Goal: Task Accomplishment & Management: Complete application form

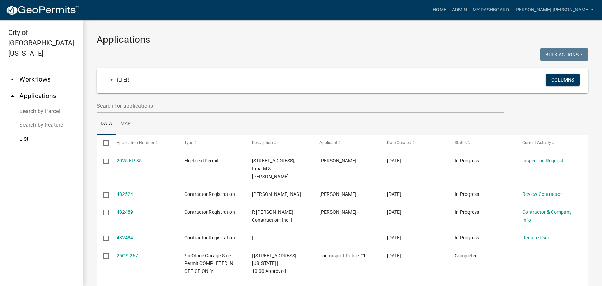
select select "3: 100"
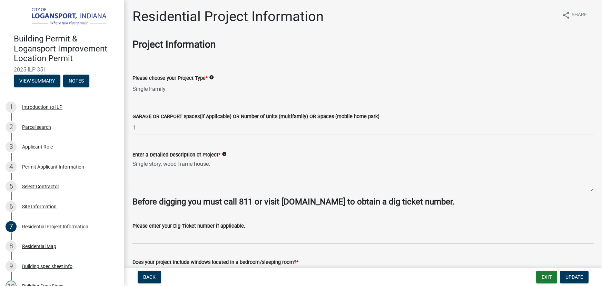
select select "fba3f0dd-e01e-4596-a91f-787287576a71"
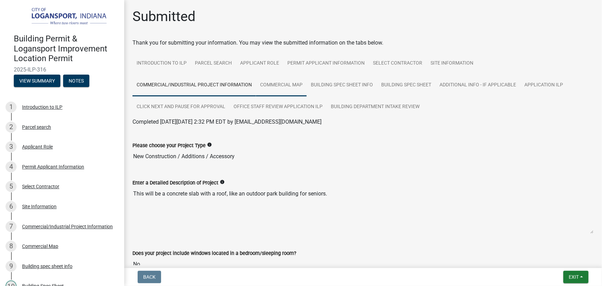
click at [293, 85] on link "Commercial Map" at bounding box center [281, 85] width 51 height 22
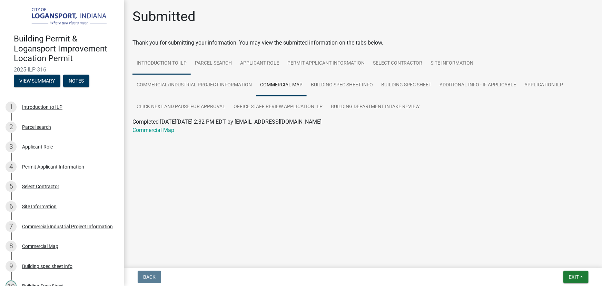
click at [174, 72] on link "Introduction to ILP" at bounding box center [161, 63] width 58 height 22
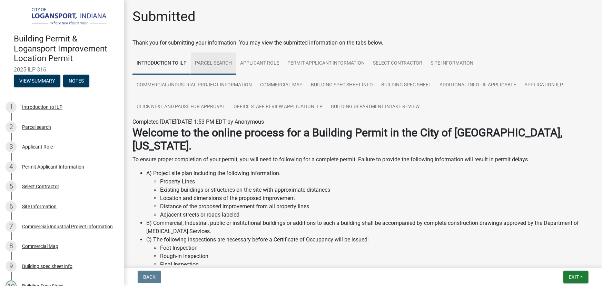
click at [233, 65] on link "Parcel search" at bounding box center [213, 63] width 45 height 22
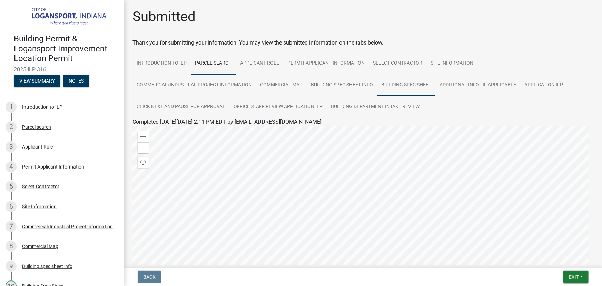
click at [389, 84] on link "Building Spec Sheet" at bounding box center [406, 85] width 58 height 22
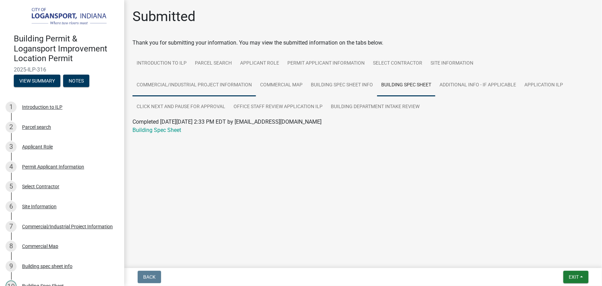
click at [189, 92] on link "Commercial/Industrial Project Information" at bounding box center [194, 85] width 124 height 22
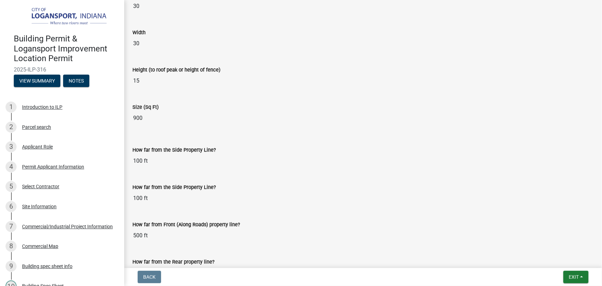
scroll to position [558, 0]
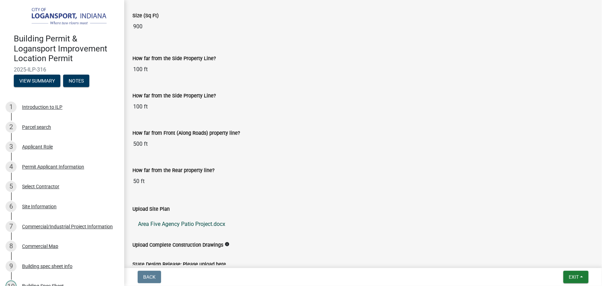
click at [194, 222] on link "Area Five Agency Patio Project.docx" at bounding box center [362, 224] width 461 height 17
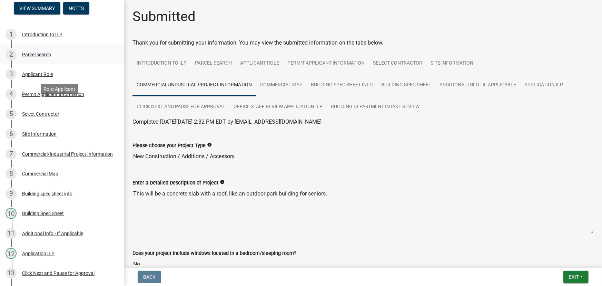
scroll to position [157, 0]
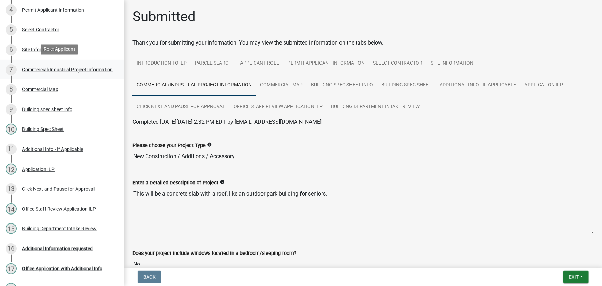
click at [41, 71] on div "Commercial/Industrial Project Information" at bounding box center [67, 69] width 91 height 5
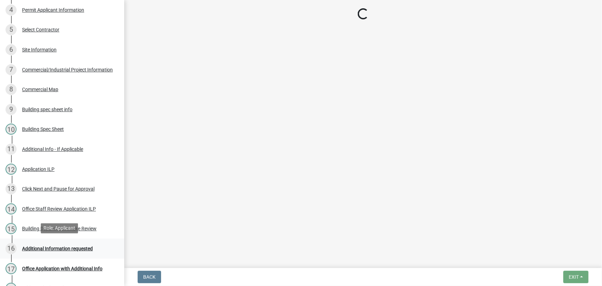
scroll to position [219, 0]
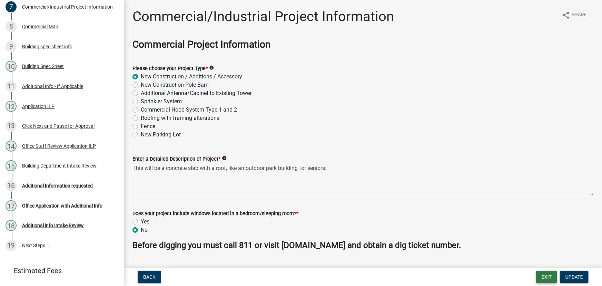
click at [540, 277] on button "Exit" at bounding box center [546, 277] width 21 height 12
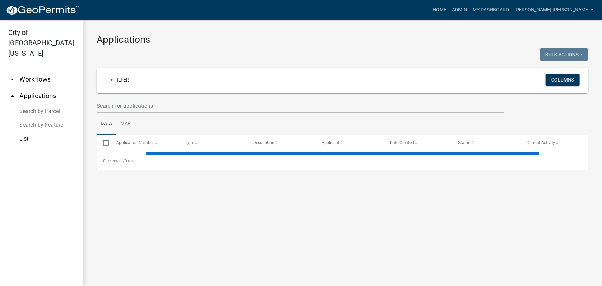
select select "3: 100"
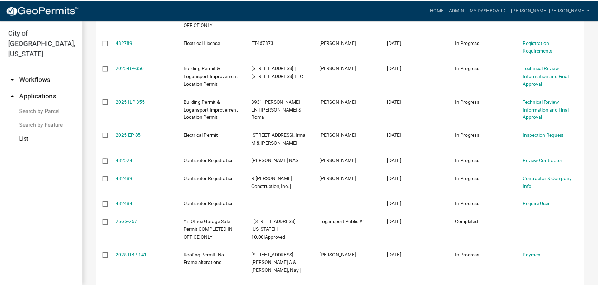
scroll to position [188, 0]
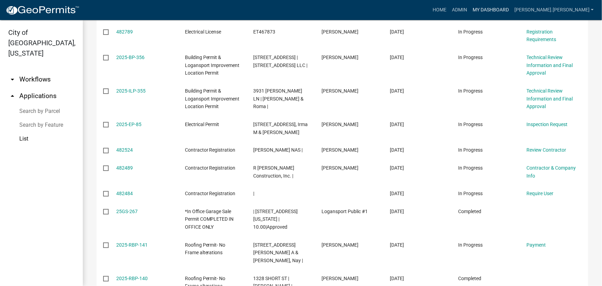
click at [512, 7] on link "My Dashboard" at bounding box center [491, 9] width 42 height 13
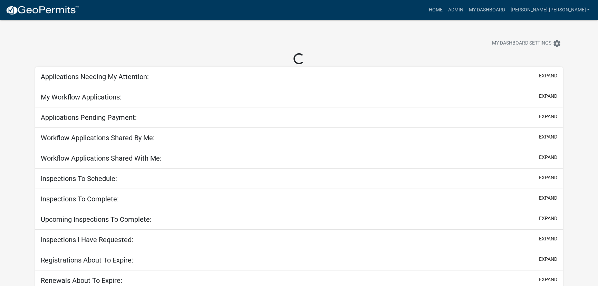
select select "3: 100"
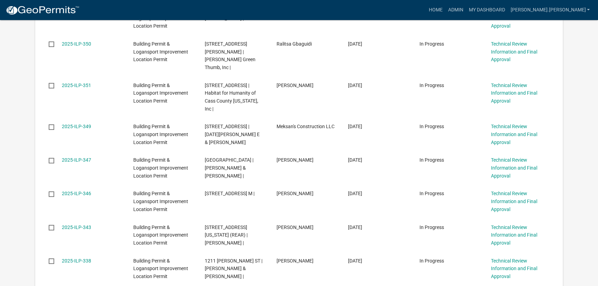
scroll to position [282, 0]
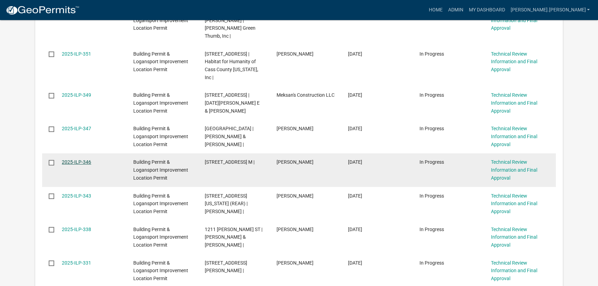
click at [79, 159] on link "2025-ILP-346" at bounding box center [76, 162] width 29 height 6
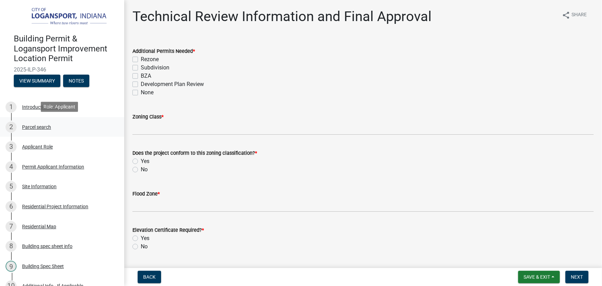
click at [35, 127] on div "Parcel search" at bounding box center [36, 127] width 29 height 5
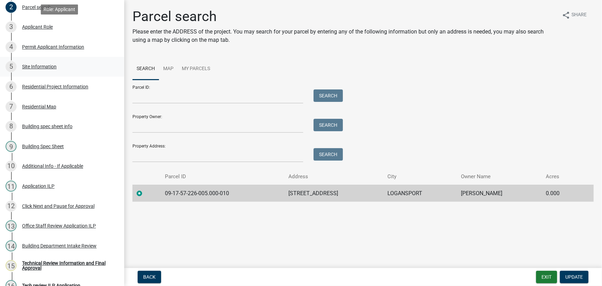
scroll to position [157, 0]
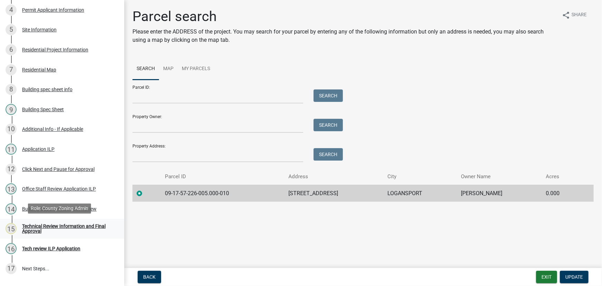
click at [37, 232] on div "Technical Review Information and Final Approval" at bounding box center [67, 229] width 91 height 10
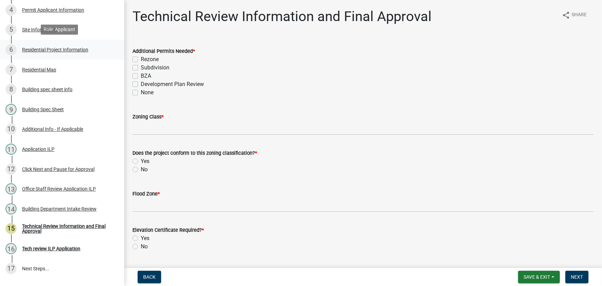
click at [40, 50] on div "Residential Project Information" at bounding box center [55, 49] width 66 height 5
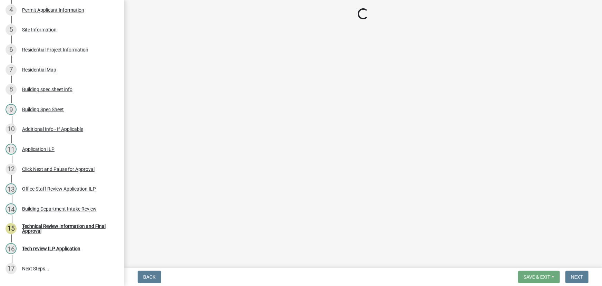
select select "b8a7655a-e911-4aac-a321-69e5bfba2fef"
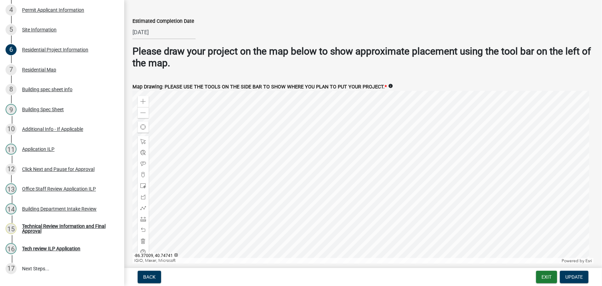
scroll to position [1333, 0]
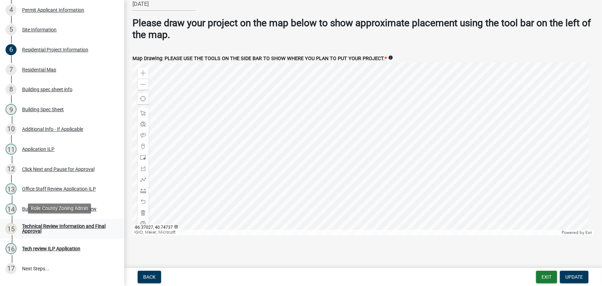
click at [33, 228] on div "Technical Review Information and Final Approval" at bounding box center [67, 229] width 91 height 10
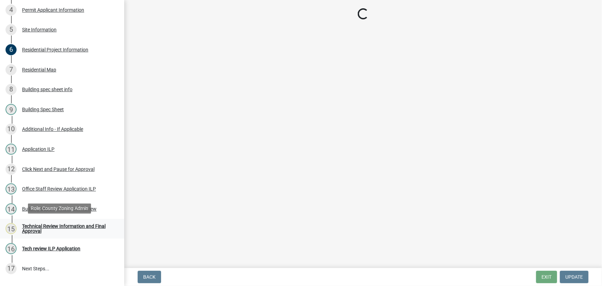
scroll to position [0, 0]
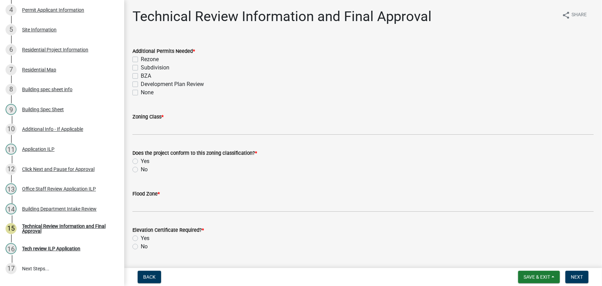
click at [141, 78] on label "BZA" at bounding box center [146, 76] width 10 height 8
click at [141, 76] on input "BZA" at bounding box center [143, 74] width 4 height 4
checkbox input "true"
checkbox input "false"
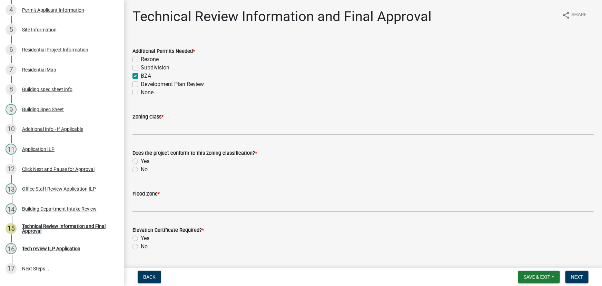
checkbox input "true"
checkbox input "false"
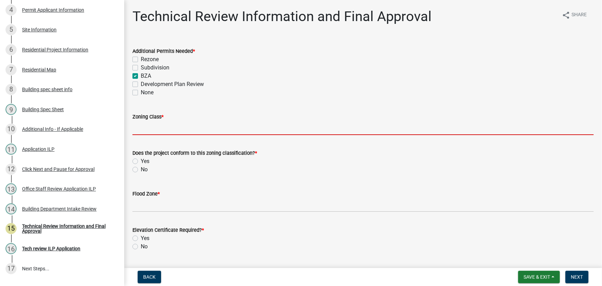
click at [144, 124] on input "Zoning Class *" at bounding box center [362, 128] width 461 height 14
type input "R3"
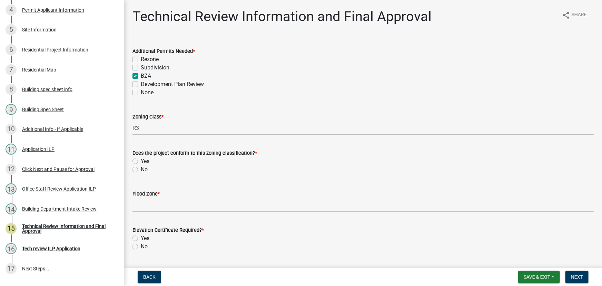
click at [141, 161] on label "Yes" at bounding box center [145, 161] width 9 height 8
click at [141, 161] on input "Yes" at bounding box center [143, 159] width 4 height 4
radio input "true"
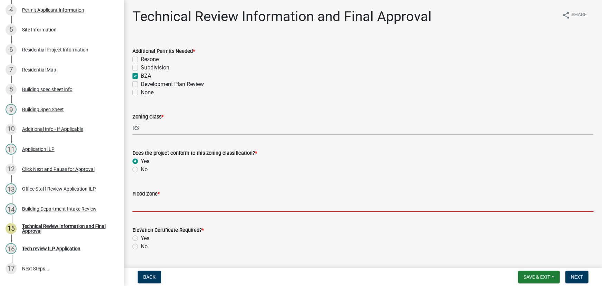
click at [146, 205] on input "Flood Zone *" at bounding box center [362, 205] width 461 height 14
type input "X"
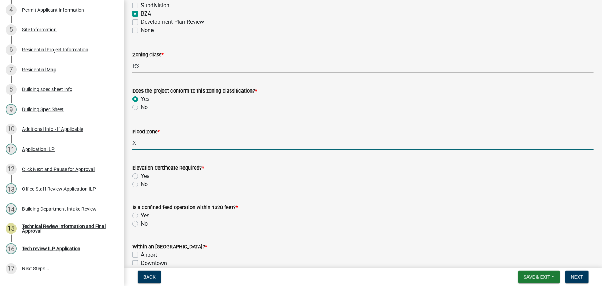
scroll to position [62, 0]
click at [141, 184] on label "No" at bounding box center [144, 184] width 7 height 8
click at [141, 184] on input "No" at bounding box center [143, 182] width 4 height 4
radio input "true"
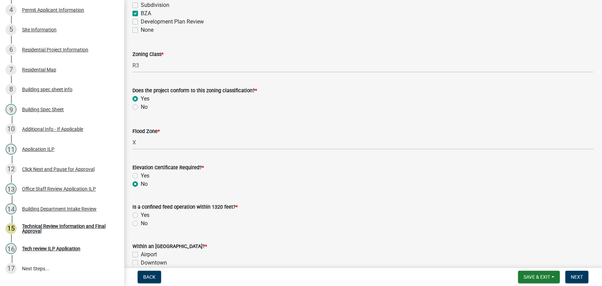
click at [141, 223] on label "No" at bounding box center [144, 223] width 7 height 8
click at [141, 223] on input "No" at bounding box center [143, 221] width 4 height 4
radio input "true"
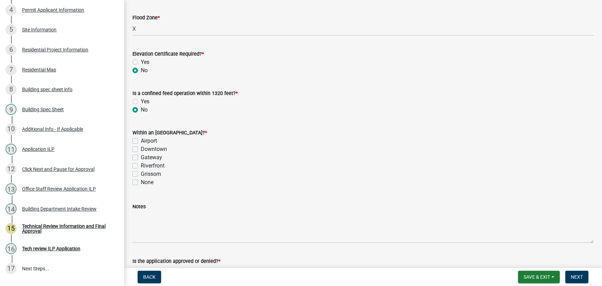
scroll to position [188, 0]
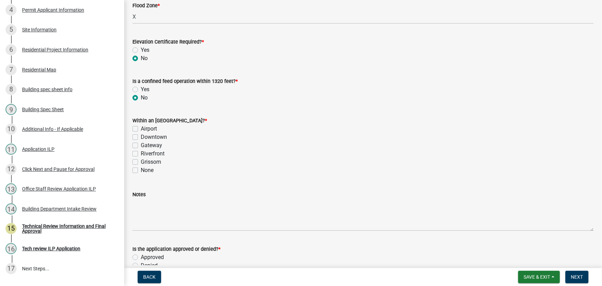
click at [141, 169] on label "None" at bounding box center [147, 170] width 13 height 8
click at [141, 169] on input "None" at bounding box center [143, 168] width 4 height 4
checkbox input "true"
checkbox input "false"
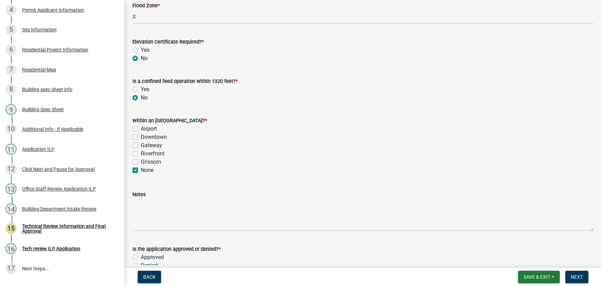
checkbox input "false"
checkbox input "true"
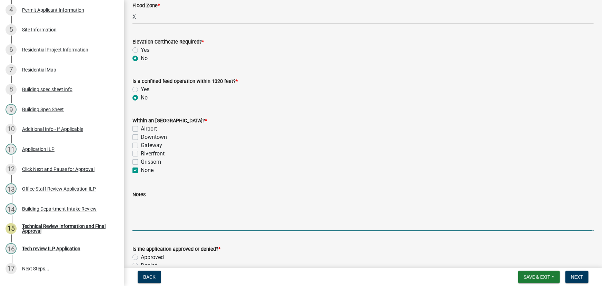
click at [143, 200] on textarea "Notes" at bounding box center [362, 214] width 461 height 32
click at [226, 227] on textarea "LBZA approval - August" at bounding box center [362, 214] width 461 height 32
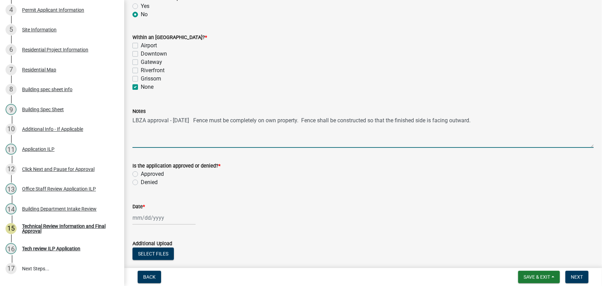
scroll to position [282, 0]
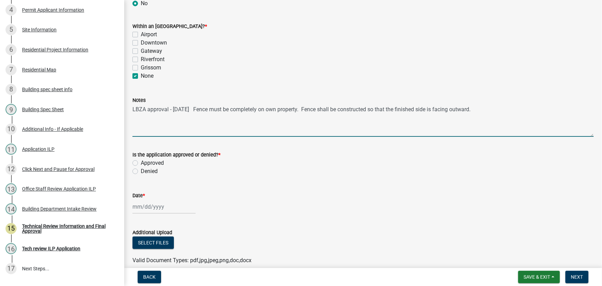
type textarea "LBZA approval - 9.15.25 Fence must be completely on own property. Fence shall b…"
click at [135, 159] on div "Approved" at bounding box center [362, 163] width 461 height 8
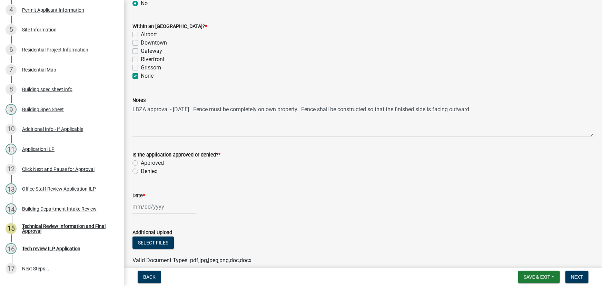
click at [141, 162] on label "Approved" at bounding box center [152, 163] width 23 height 8
click at [141, 162] on input "Approved" at bounding box center [143, 161] width 4 height 4
radio input "true"
click at [151, 209] on div at bounding box center [163, 206] width 63 height 14
select select "9"
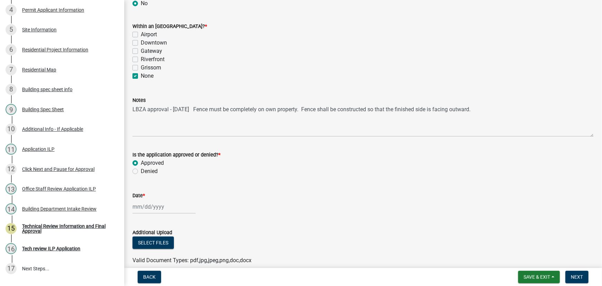
select select "2025"
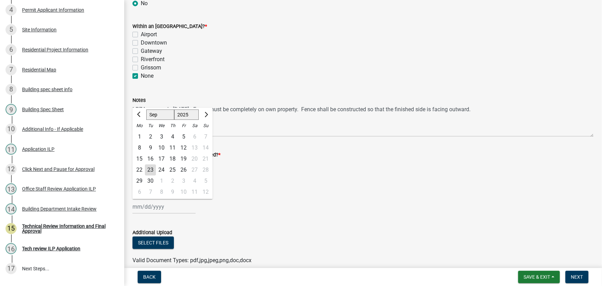
click at [151, 170] on div "23" at bounding box center [150, 169] width 11 height 11
type input "[DATE]"
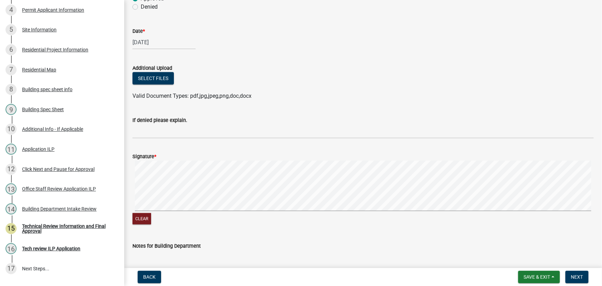
scroll to position [496, 0]
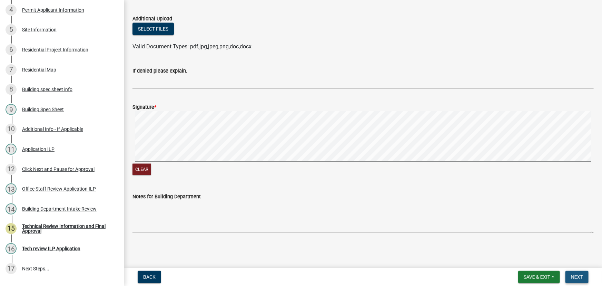
click at [581, 277] on span "Next" at bounding box center [577, 277] width 12 height 6
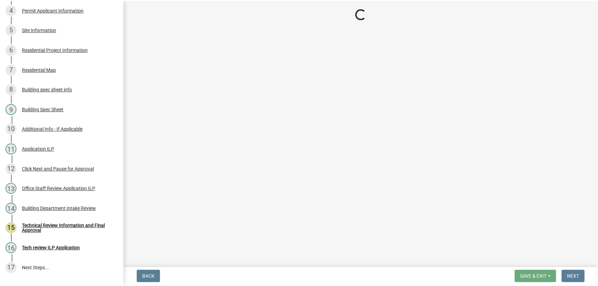
scroll to position [176, 0]
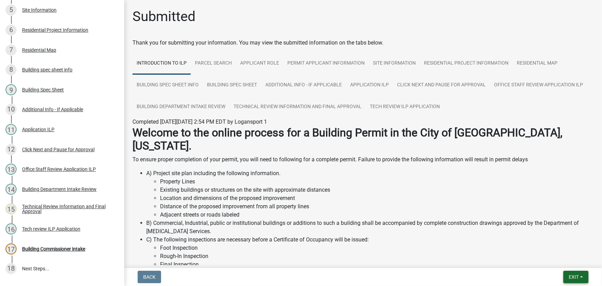
click at [580, 281] on button "Exit" at bounding box center [575, 277] width 25 height 12
click at [559, 257] on button "Save & Exit" at bounding box center [560, 259] width 55 height 17
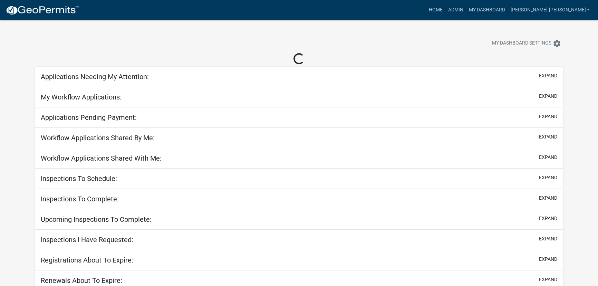
select select "3: 100"
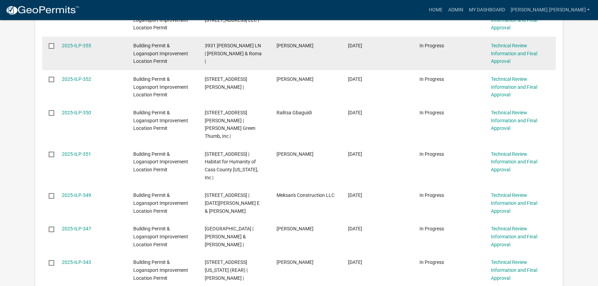
scroll to position [188, 0]
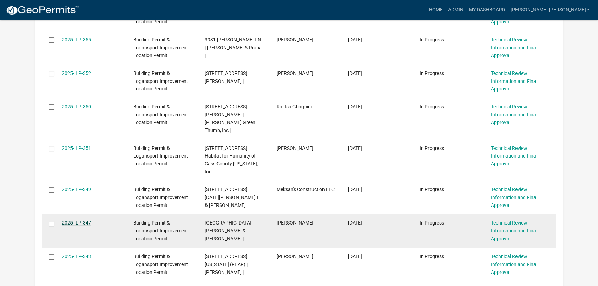
click at [69, 220] on link "2025-ILP-347" at bounding box center [76, 223] width 29 height 6
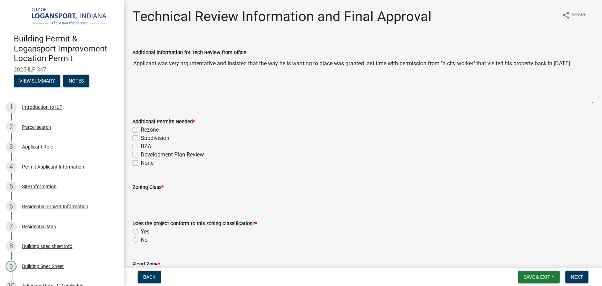
drag, startPoint x: 279, startPoint y: 63, endPoint x: 272, endPoint y: 75, distance: 14.7
click at [272, 75] on textarea "Applicant was very argumentative and insisted that the way he is wanting to pla…" at bounding box center [362, 80] width 461 height 47
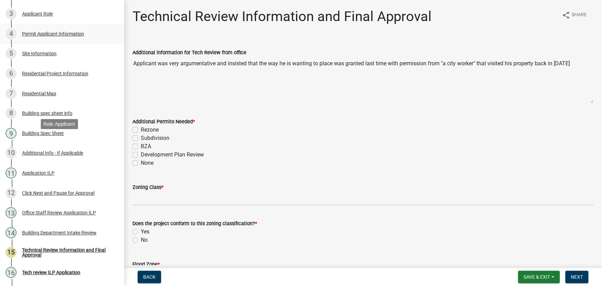
scroll to position [188, 0]
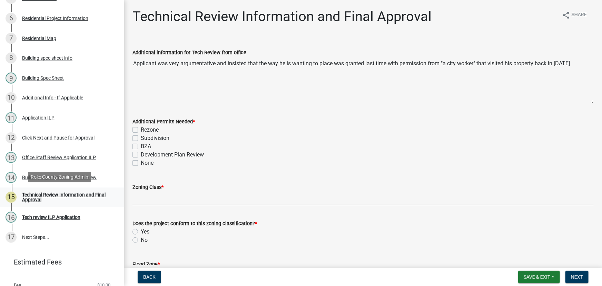
click at [49, 196] on div "Technical Review Information and Final Approval" at bounding box center [67, 197] width 91 height 10
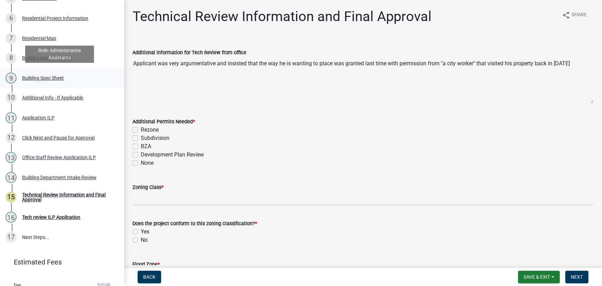
scroll to position [157, 0]
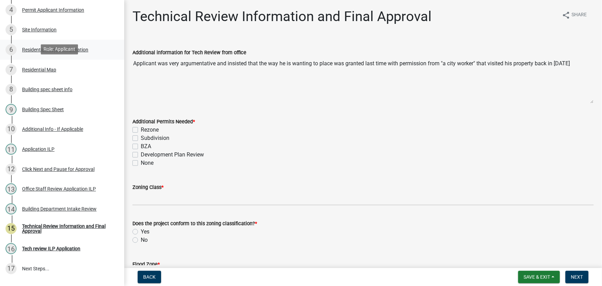
click at [45, 56] on link "6 Residential Project Information" at bounding box center [62, 50] width 124 height 20
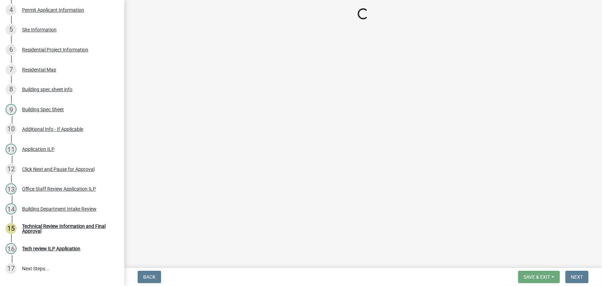
select select "b8a7655a-e911-4aac-a321-69e5bfba2fef"
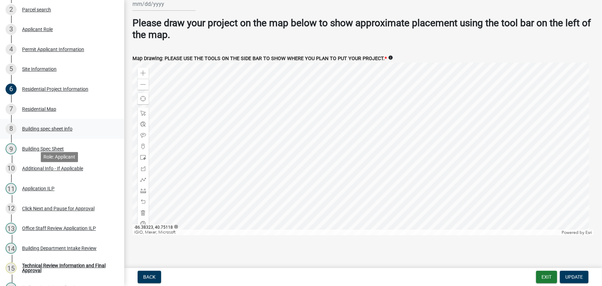
scroll to position [62, 0]
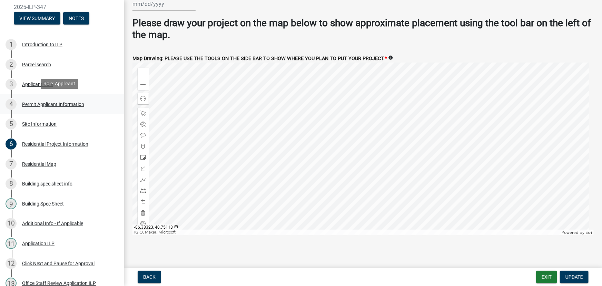
click at [45, 104] on div "Permit Applicant Information" at bounding box center [53, 104] width 62 height 5
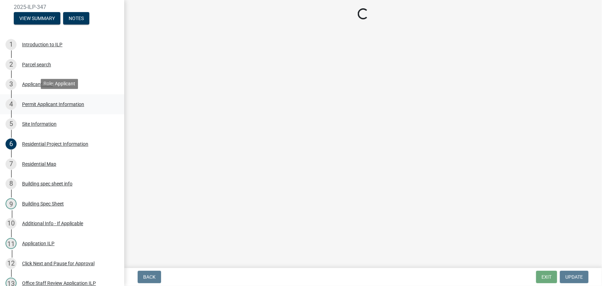
scroll to position [0, 0]
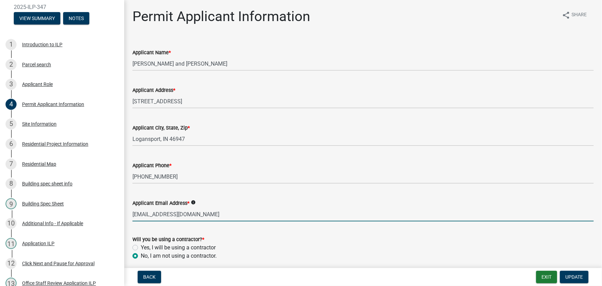
drag, startPoint x: 201, startPoint y: 214, endPoint x: 133, endPoint y: 220, distance: 68.6
click at [133, 220] on input "mbassett1963@gmai.com" at bounding box center [362, 214] width 461 height 14
click at [185, 216] on input "mbassett1963@gmai.com" at bounding box center [362, 214] width 461 height 14
click at [208, 207] on input "mbassett1963@gmai.com" at bounding box center [362, 214] width 461 height 14
click at [209, 208] on input "mbassett1963@gmai.com" at bounding box center [362, 214] width 461 height 14
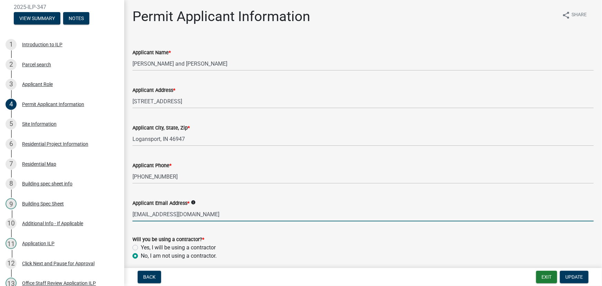
click at [185, 214] on input "mbassett1963@gmai.com" at bounding box center [362, 214] width 461 height 14
type input "mbassett1963@gmail.com"
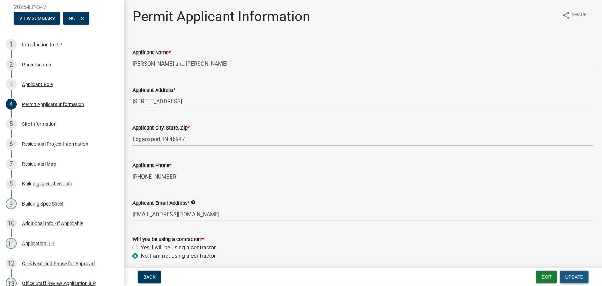
click at [574, 277] on span "Update" at bounding box center [575, 277] width 18 height 6
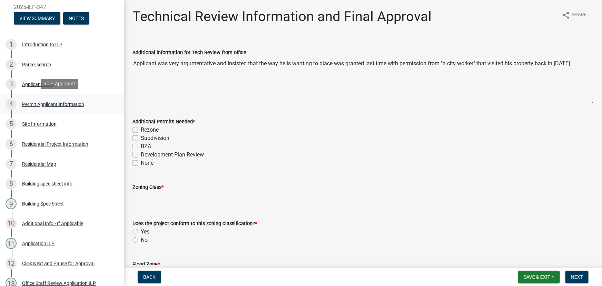
click at [43, 102] on div "Permit Applicant Information" at bounding box center [53, 104] width 62 height 5
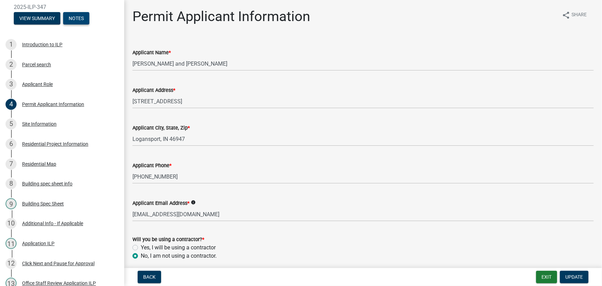
click at [77, 15] on button "Notes" at bounding box center [76, 18] width 26 height 12
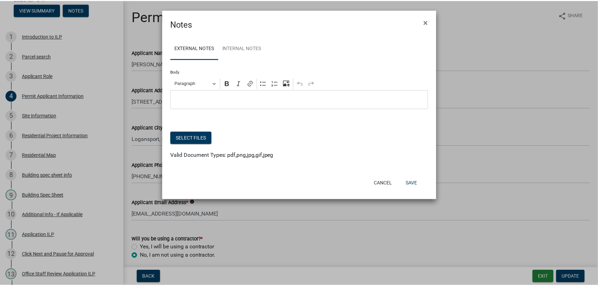
scroll to position [55, 0]
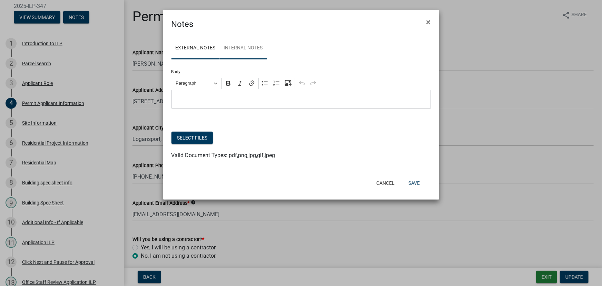
click at [231, 45] on link "Internal Notes" at bounding box center [243, 48] width 47 height 22
click at [216, 96] on p "Editor editing area: main. Press Alt+0 for help." at bounding box center [301, 99] width 252 height 8
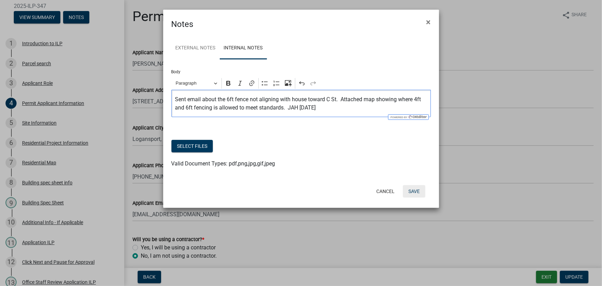
click at [416, 189] on button "Save" at bounding box center [414, 191] width 22 height 12
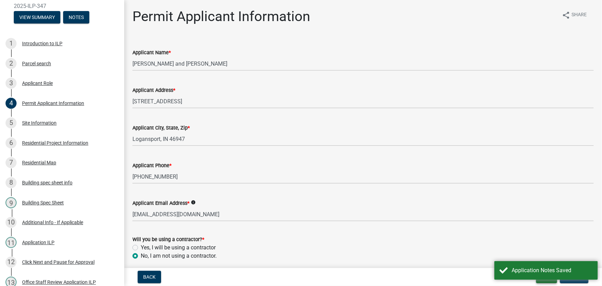
click at [546, 281] on button "Exit" at bounding box center [546, 277] width 21 height 12
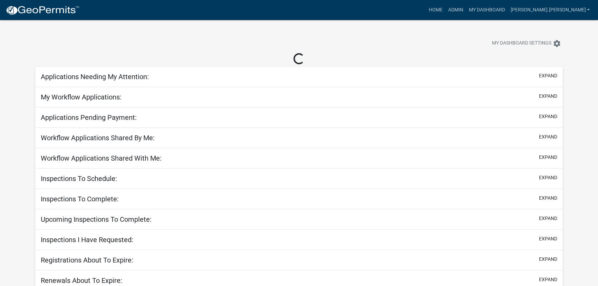
select select "3: 100"
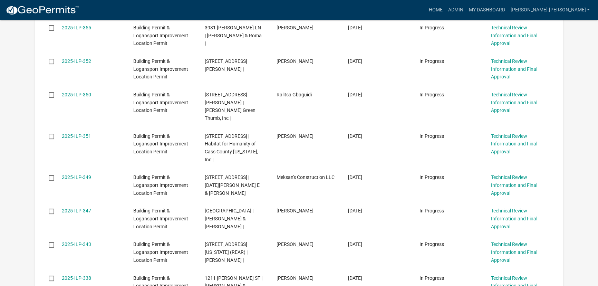
scroll to position [219, 0]
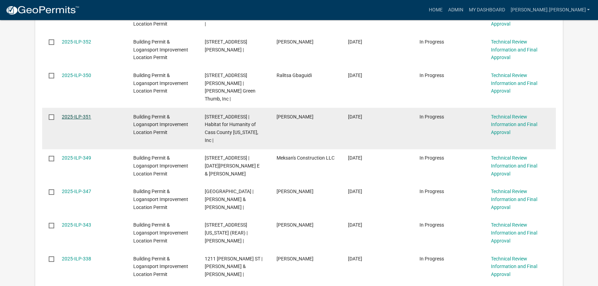
click at [72, 114] on link "2025-ILP-351" at bounding box center [76, 117] width 29 height 6
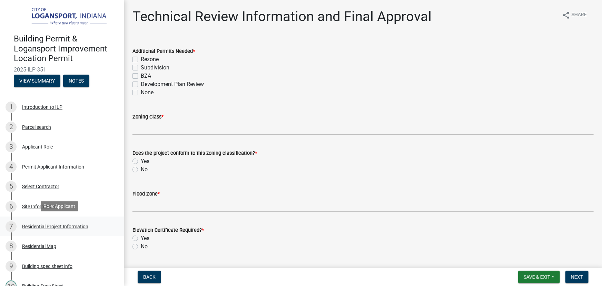
click at [49, 228] on div "Residential Project Information" at bounding box center [55, 226] width 66 height 5
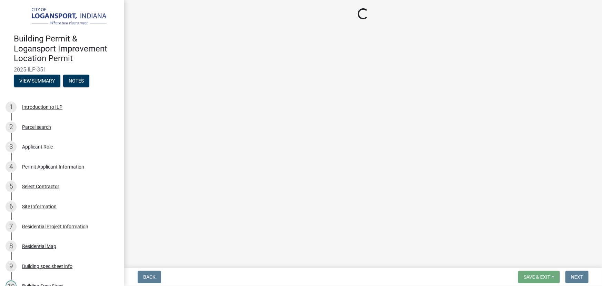
select select "fba3f0dd-e01e-4596-a91f-787287576a71"
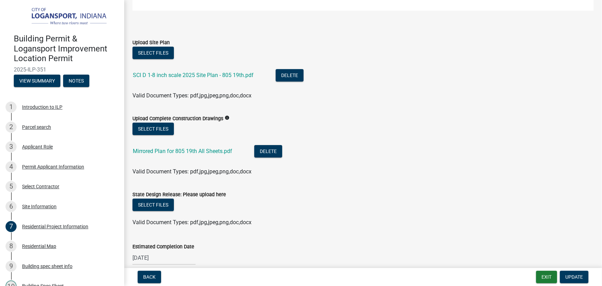
scroll to position [1223, 0]
drag, startPoint x: 192, startPoint y: 147, endPoint x: 196, endPoint y: 146, distance: 3.6
drag, startPoint x: 196, startPoint y: 146, endPoint x: 179, endPoint y: 148, distance: 16.4
click at [179, 148] on link "Mirrored Plan for 805 19th All Sheets.pdf" at bounding box center [182, 150] width 99 height 7
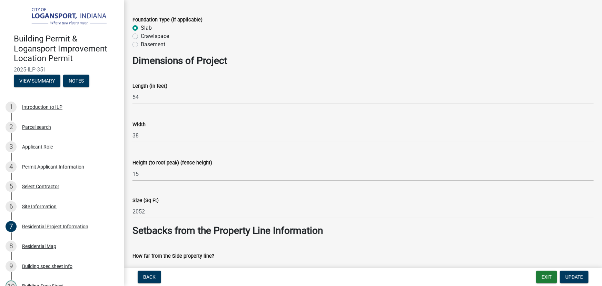
scroll to position [504, 0]
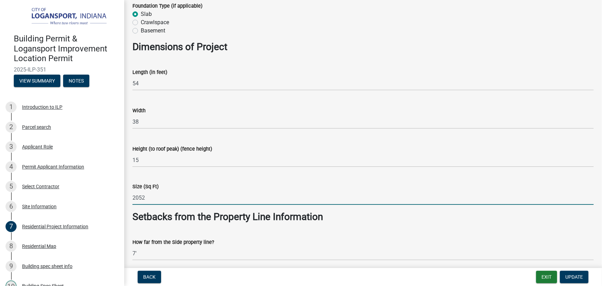
drag, startPoint x: 149, startPoint y: 202, endPoint x: 127, endPoint y: 198, distance: 22.7
type input "1574"
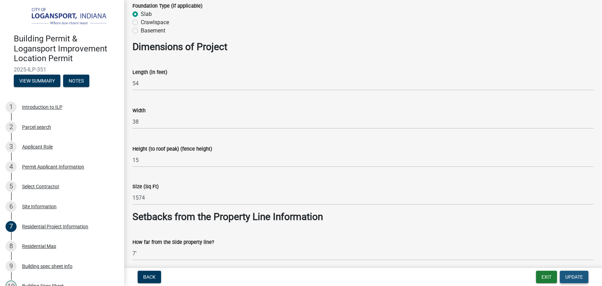
click at [568, 274] on span "Update" at bounding box center [575, 277] width 18 height 6
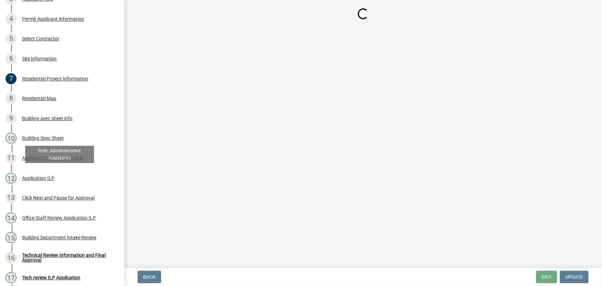
scroll to position [0, 0]
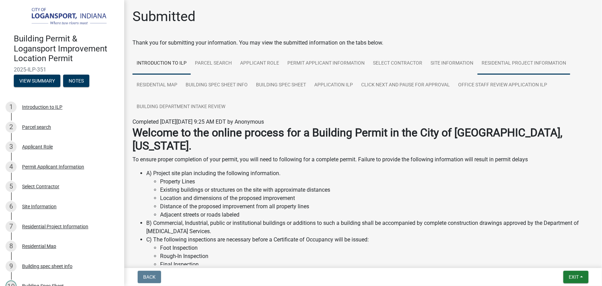
click at [487, 61] on link "Residential Project Information" at bounding box center [524, 63] width 93 height 22
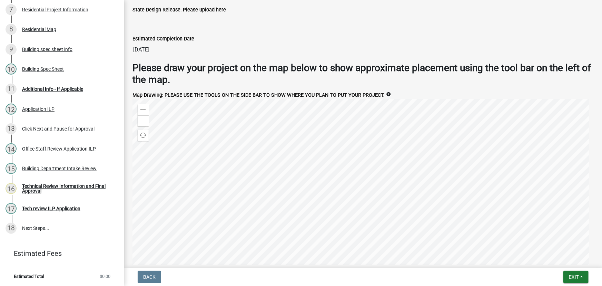
scroll to position [1411, 0]
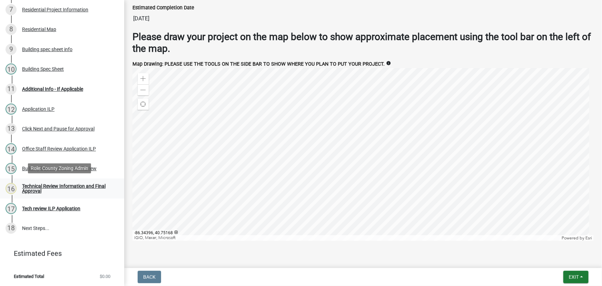
click at [35, 186] on div "Technical Review Information and Final Approval" at bounding box center [67, 189] width 91 height 10
